Goal: Information Seeking & Learning: Find specific fact

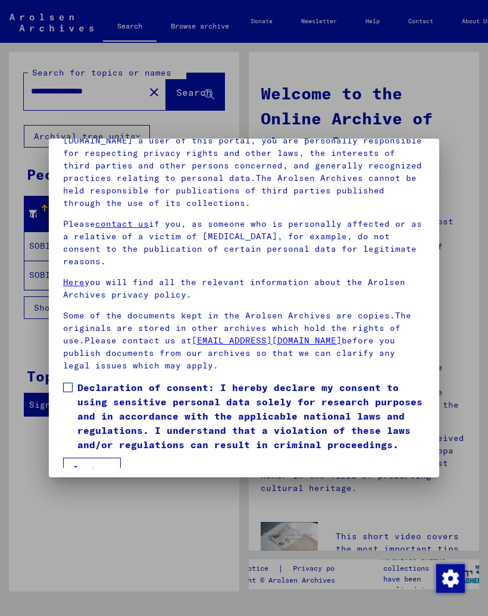
scroll to position [135, 0]
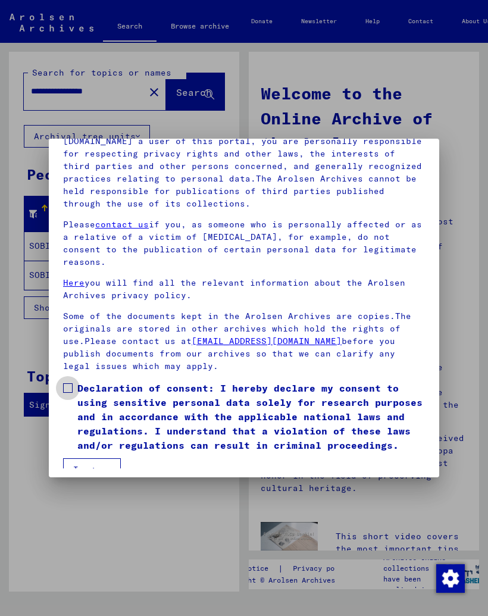
click at [69, 383] on span at bounding box center [68, 388] width 10 height 10
click at [89, 458] on button "I agree" at bounding box center [92, 469] width 58 height 23
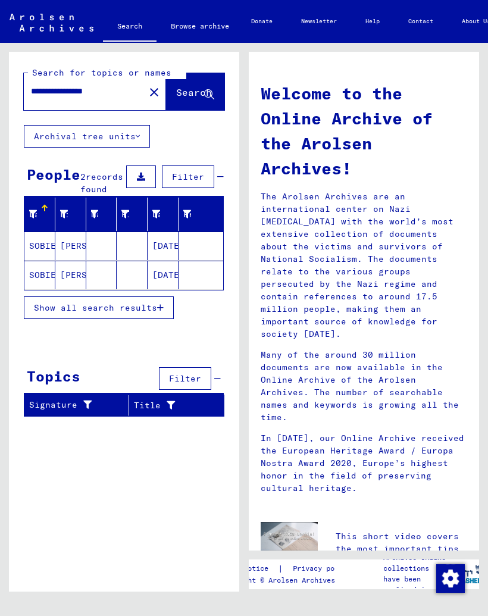
click at [104, 137] on button "Archival tree units" at bounding box center [87, 136] width 126 height 23
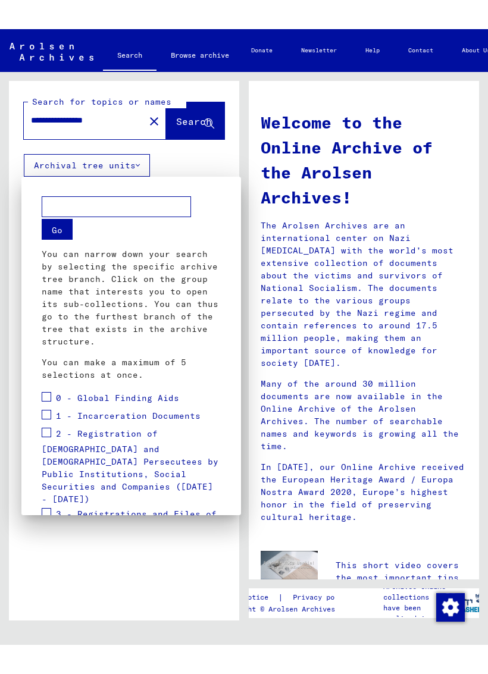
scroll to position [0, 0]
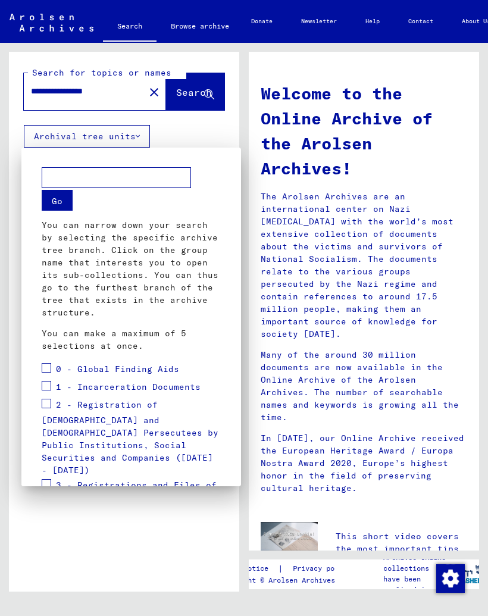
click at [198, 123] on div at bounding box center [244, 308] width 488 height 616
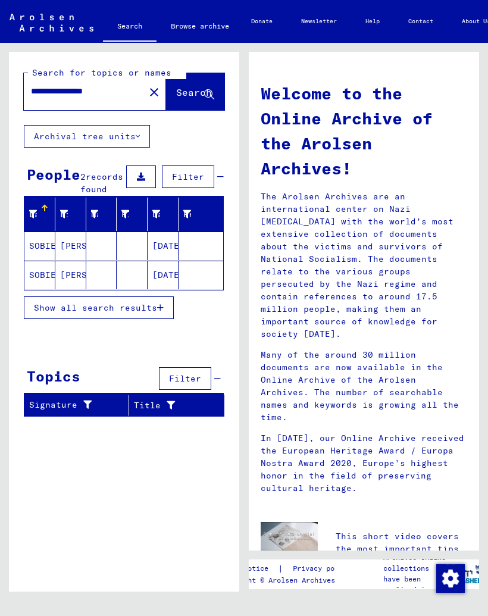
click at [35, 218] on icon at bounding box center [33, 214] width 8 height 8
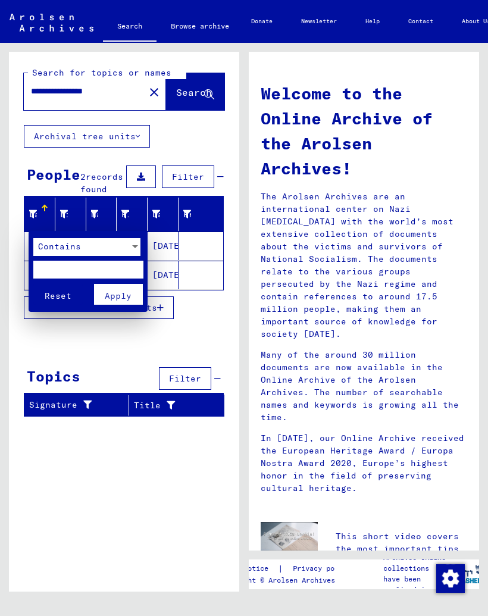
click at [219, 343] on div at bounding box center [244, 308] width 488 height 616
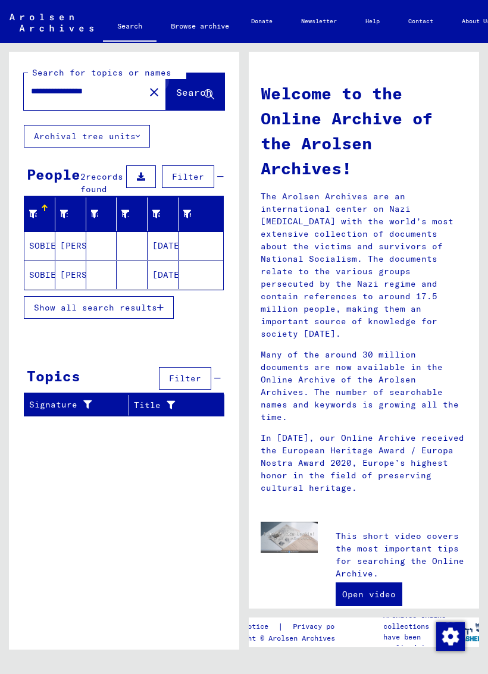
click at [207, 95] on icon at bounding box center [209, 95] width 10 height 10
click at [67, 177] on div "People" at bounding box center [54, 174] width 54 height 21
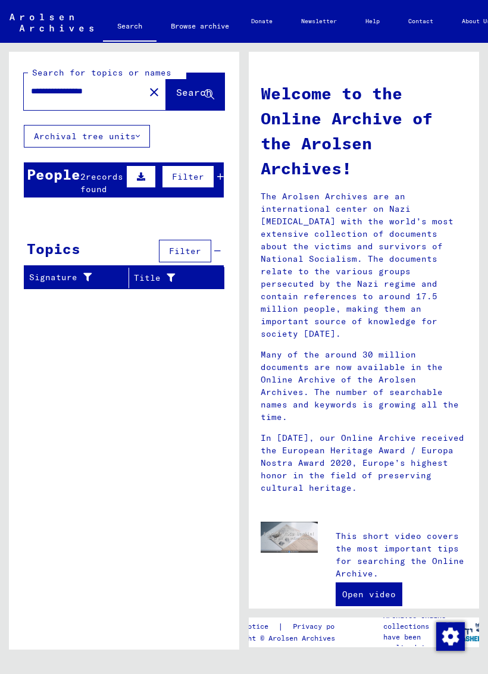
click at [71, 177] on div "People" at bounding box center [54, 174] width 54 height 21
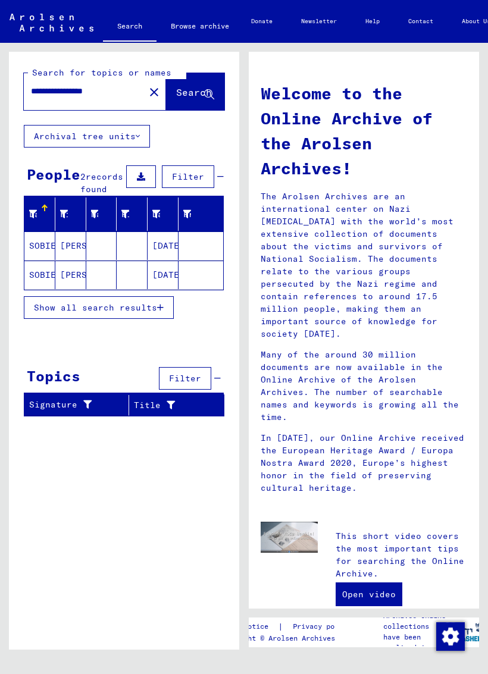
click at [140, 176] on icon at bounding box center [141, 176] width 8 height 8
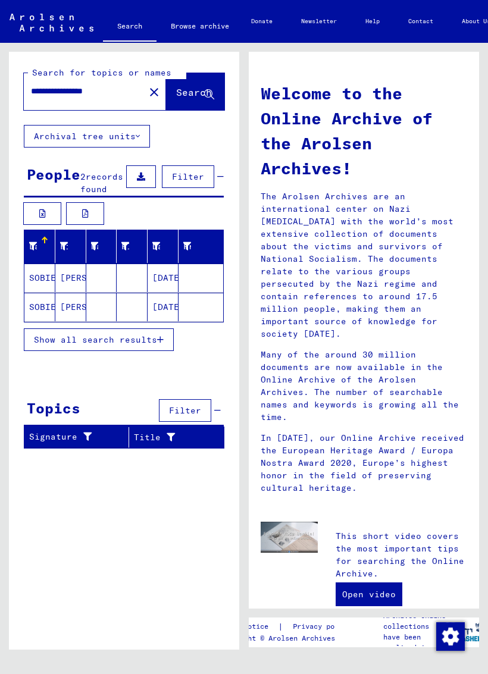
click at [49, 292] on mat-cell "SOBIECH" at bounding box center [39, 277] width 31 height 29
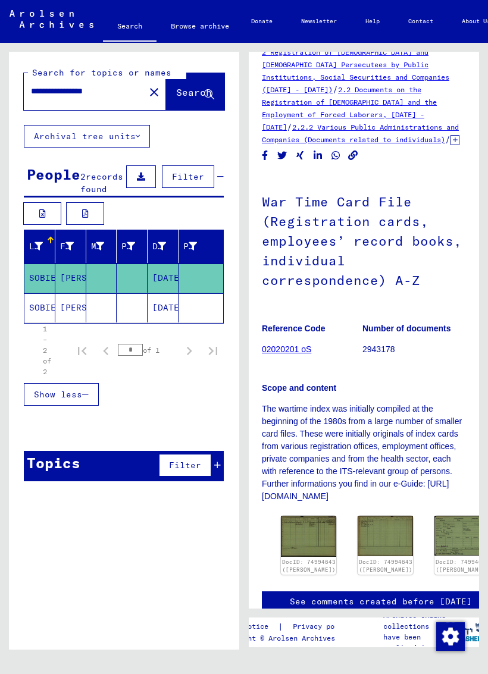
scroll to position [23, 2]
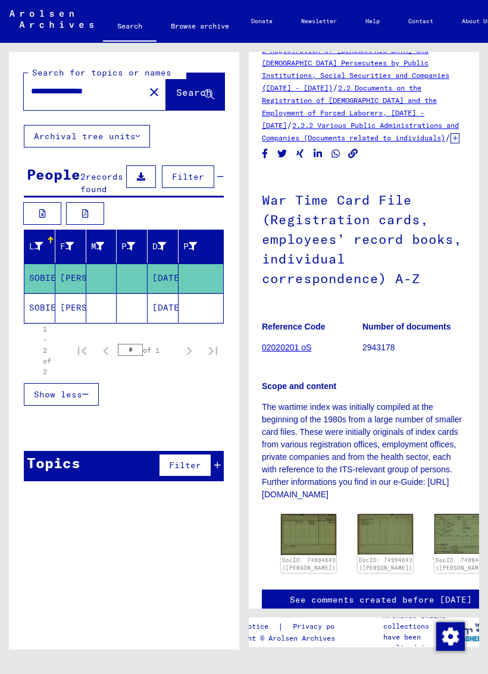
click at [297, 525] on img at bounding box center [308, 534] width 55 height 41
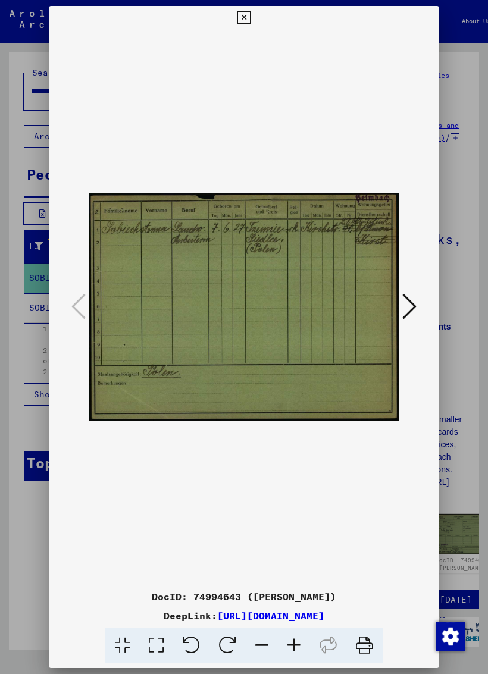
click at [275, 283] on img at bounding box center [243, 307] width 309 height 555
click at [411, 299] on icon at bounding box center [409, 306] width 14 height 29
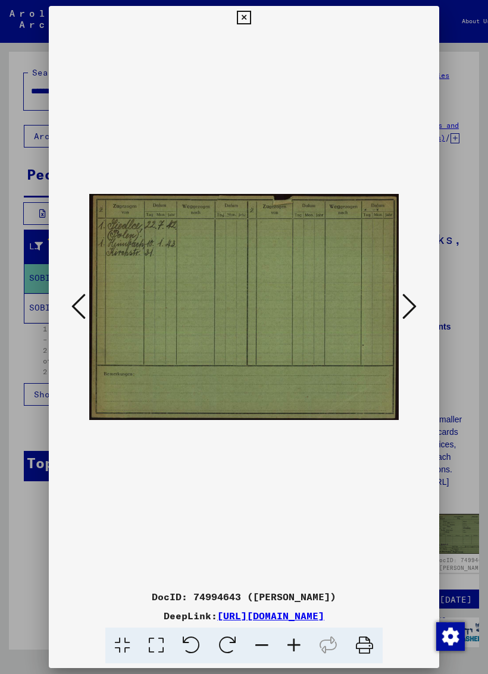
click at [413, 300] on icon at bounding box center [409, 306] width 14 height 29
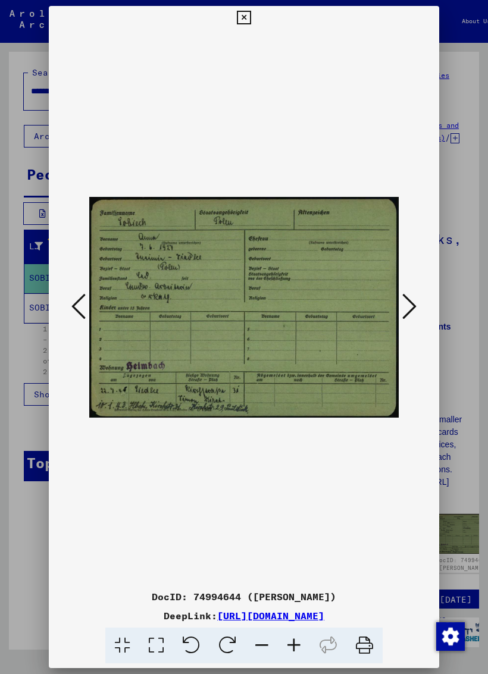
click at [412, 296] on icon at bounding box center [409, 306] width 14 height 29
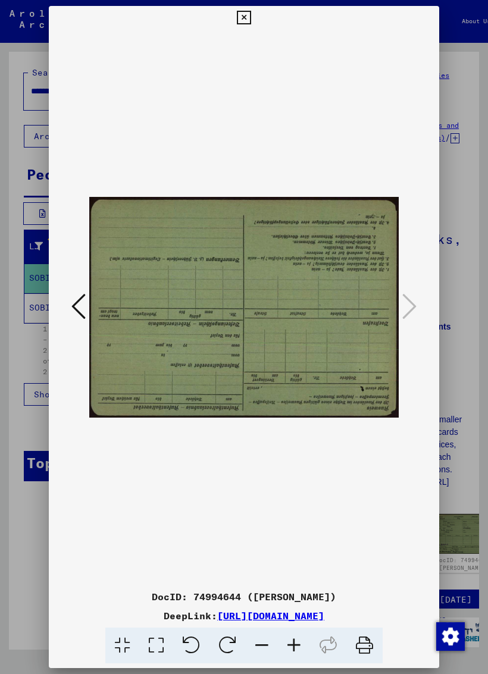
click at [250, 17] on icon at bounding box center [244, 18] width 14 height 14
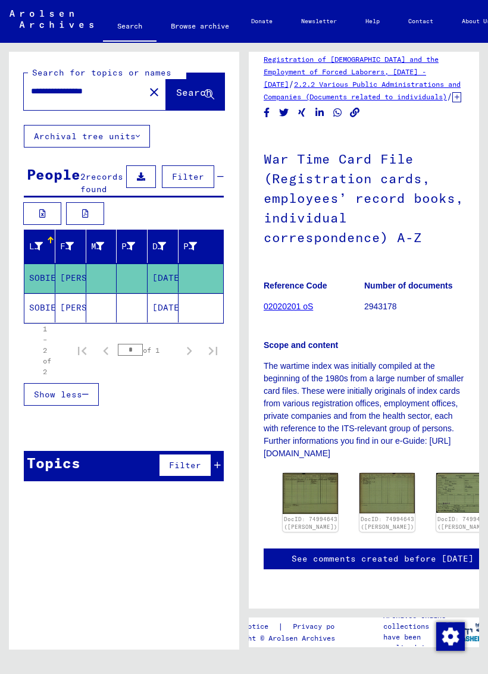
scroll to position [145, 0]
click at [72, 319] on mat-cell "[PERSON_NAME]" at bounding box center [70, 307] width 31 height 29
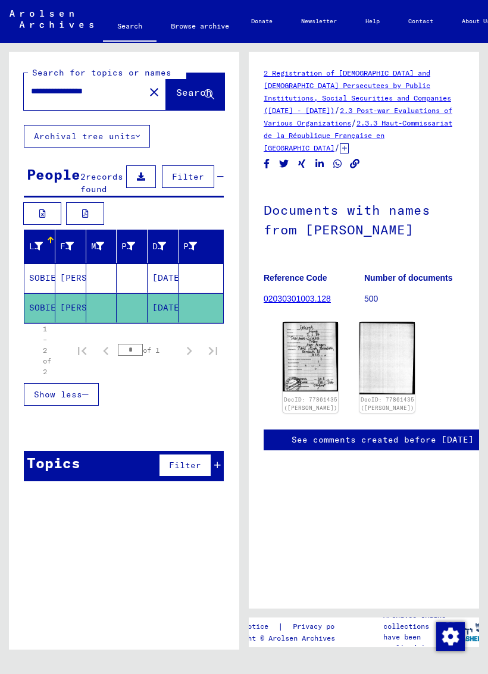
click at [308, 331] on img at bounding box center [310, 357] width 55 height 70
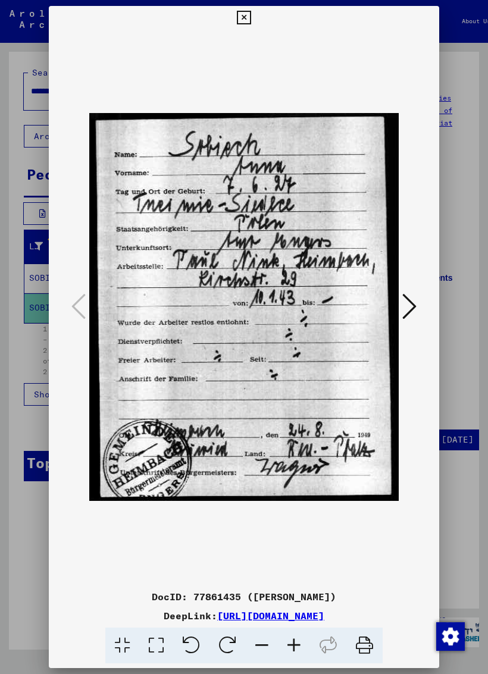
click at [413, 305] on icon at bounding box center [409, 306] width 14 height 29
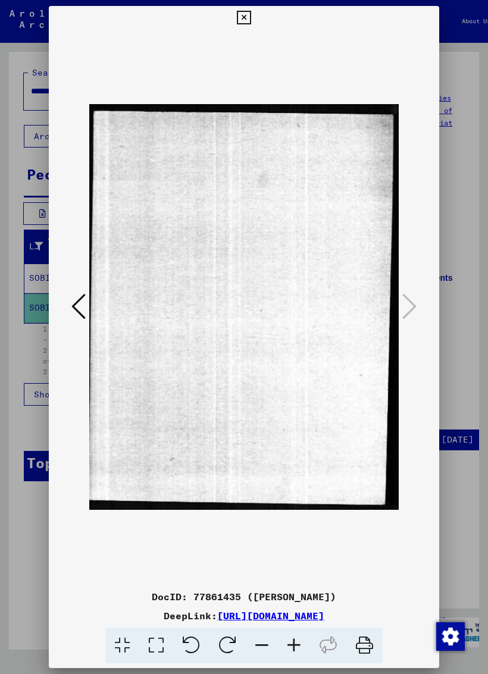
click at [83, 298] on icon at bounding box center [78, 306] width 14 height 29
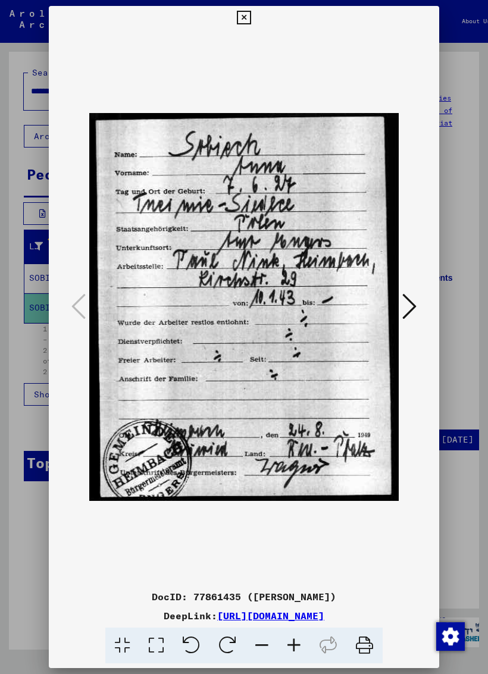
click at [254, 6] on button at bounding box center [243, 18] width 21 height 24
